Goal: Find specific page/section: Find specific page/section

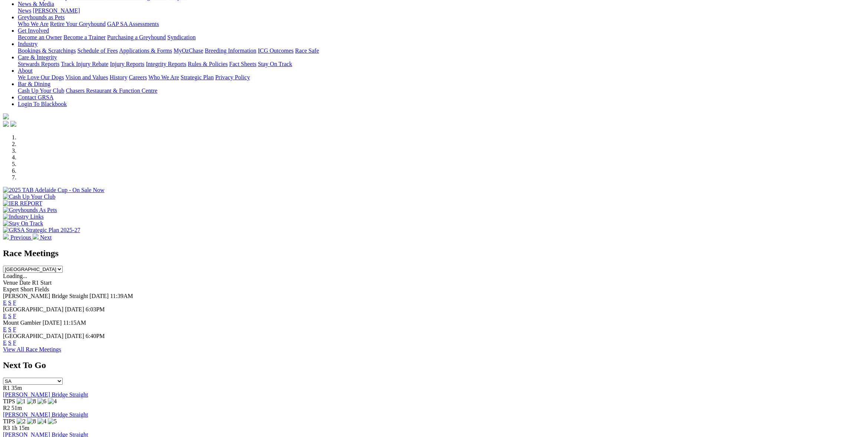
scroll to position [111, 0]
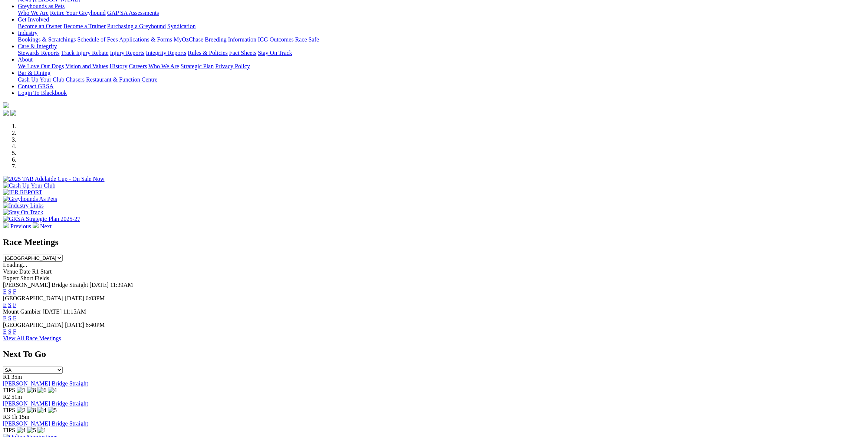
click at [16, 289] on link "F" at bounding box center [14, 292] width 3 height 6
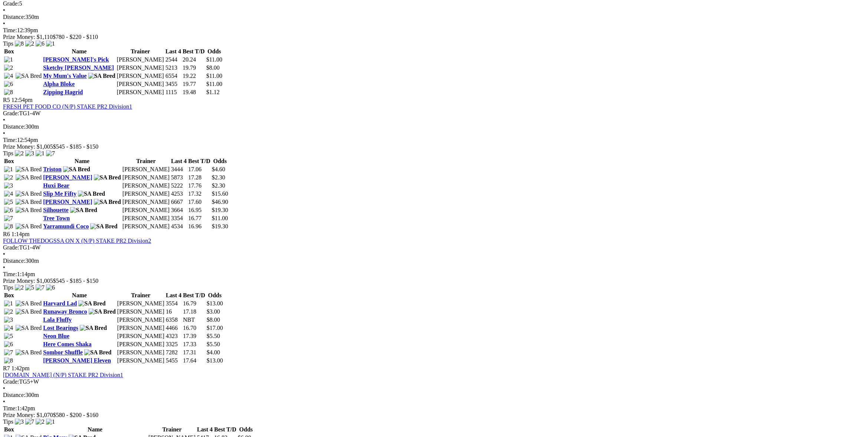
scroll to position [742, 0]
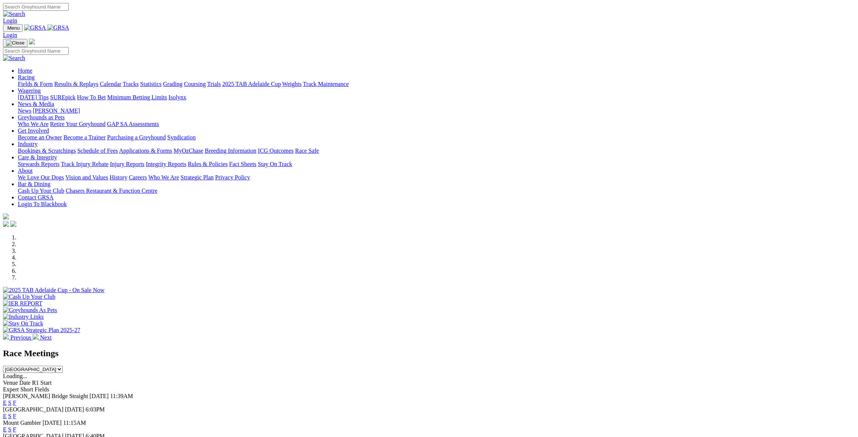
scroll to position [111, 0]
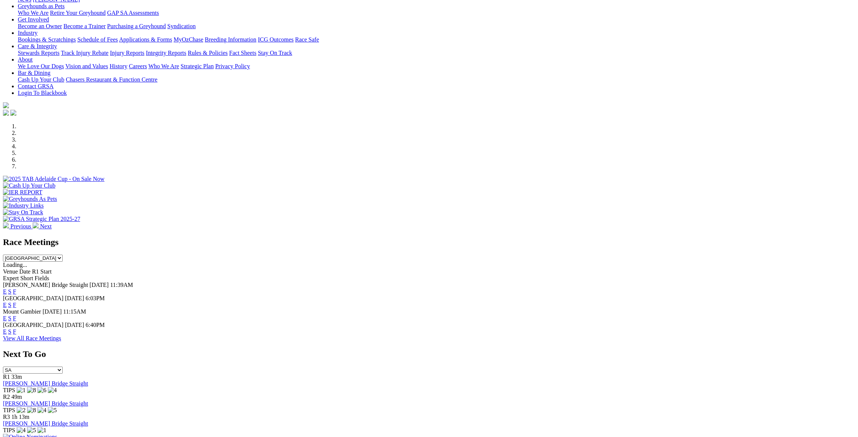
click at [16, 302] on link "F" at bounding box center [14, 305] width 3 height 6
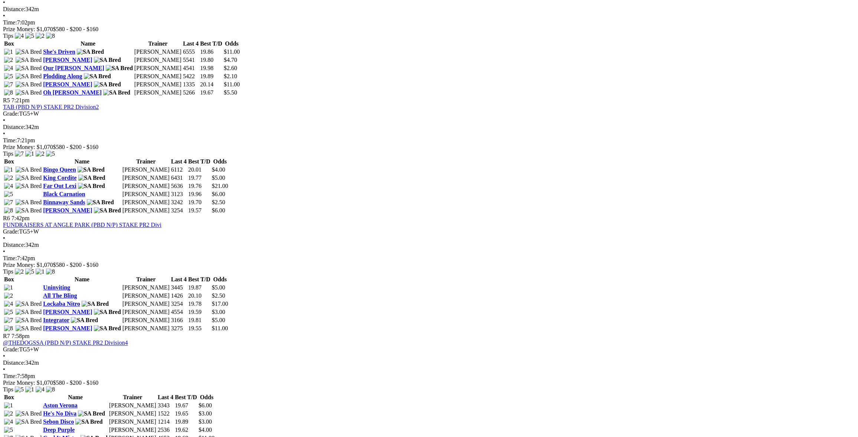
scroll to position [779, 0]
